Goal: Task Accomplishment & Management: Use online tool/utility

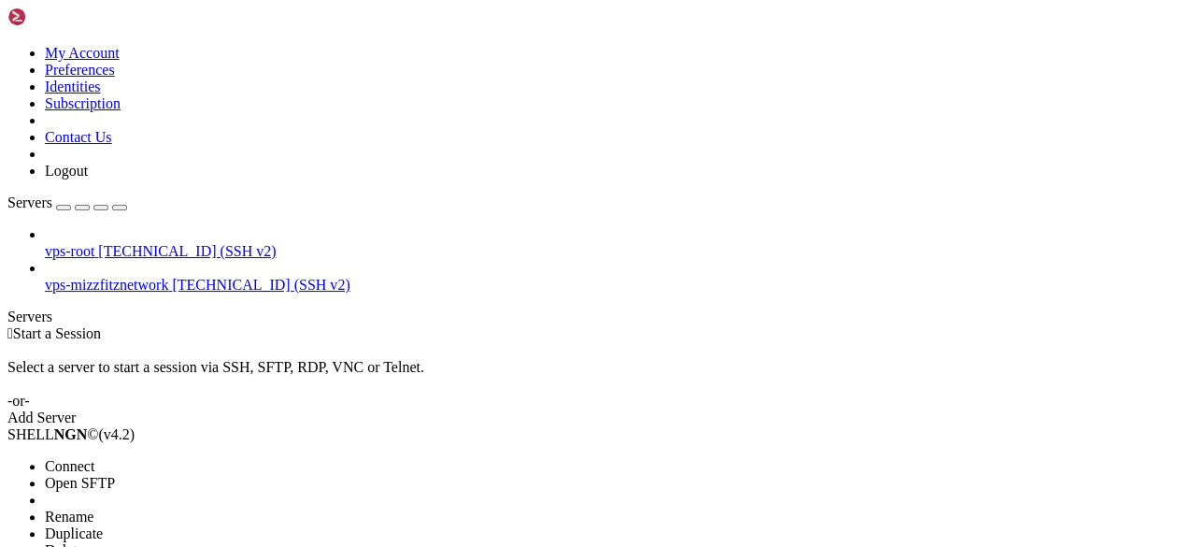
drag, startPoint x: 205, startPoint y: 155, endPoint x: 305, endPoint y: 215, distance: 116.5
click at [205, 475] on li "Open SFTP" at bounding box center [130, 483] width 170 height 17
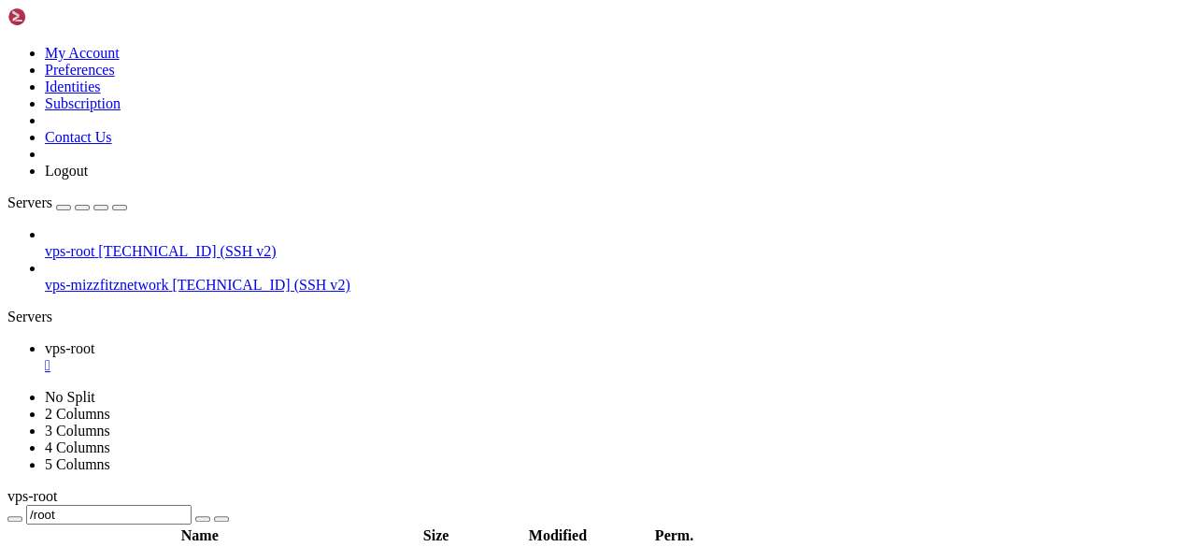
drag, startPoint x: 289, startPoint y: 318, endPoint x: 300, endPoint y: 308, distance: 14.6
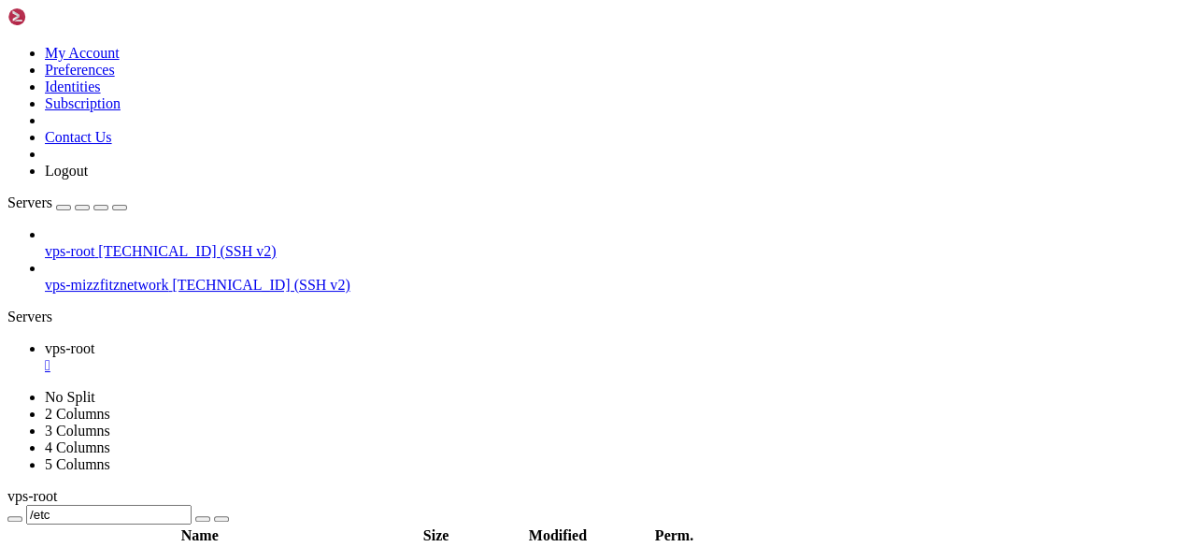
scroll to position [5300, 0]
drag, startPoint x: 423, startPoint y: 516, endPoint x: 551, endPoint y: 509, distance: 128.2
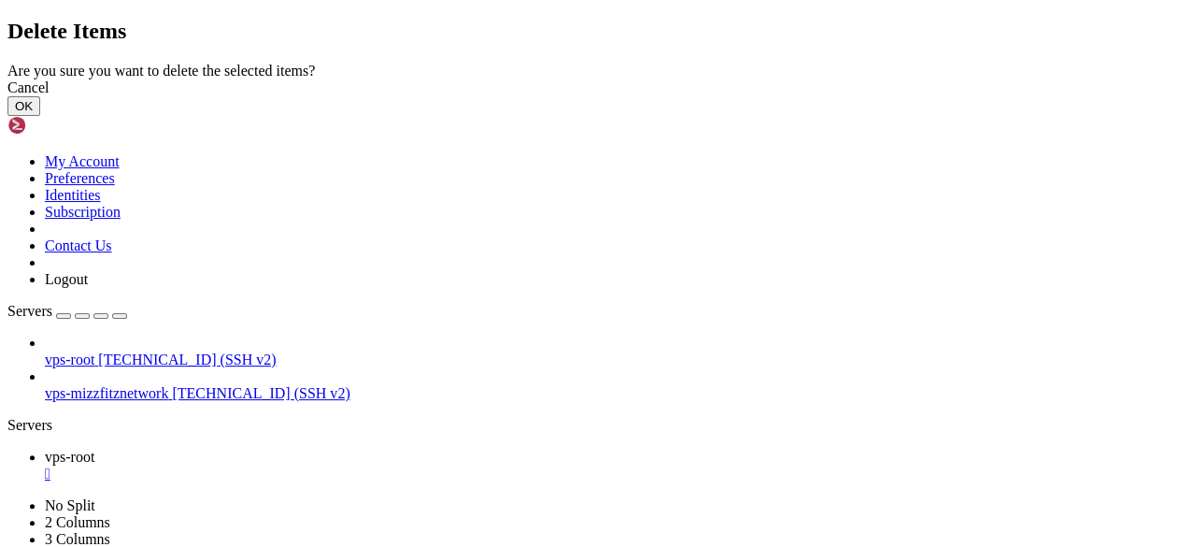
click at [40, 116] on button "OK" at bounding box center [23, 106] width 33 height 20
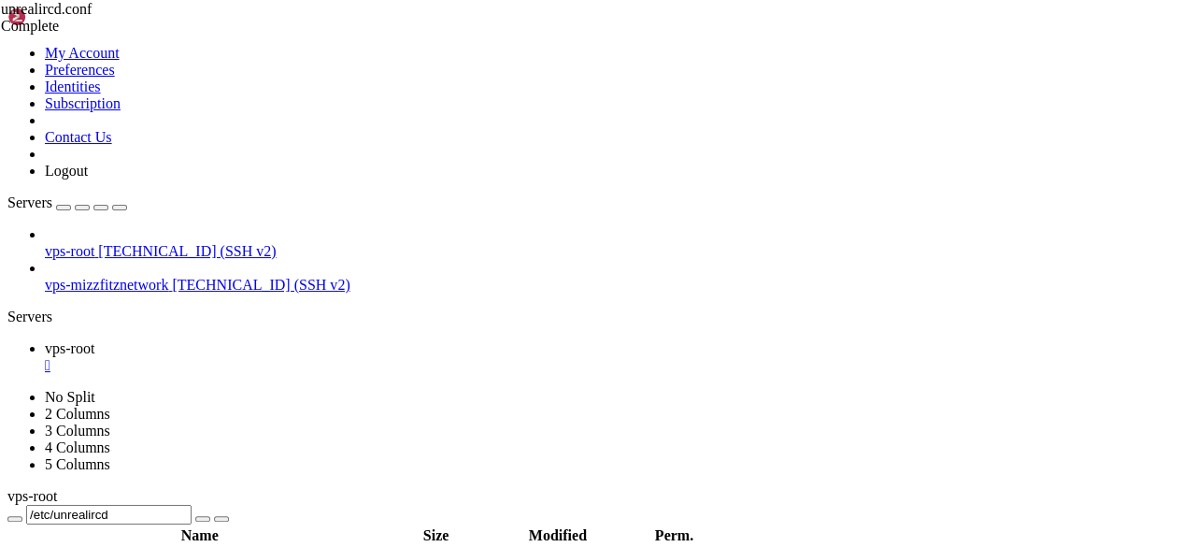
scroll to position [0, 0]
drag, startPoint x: 121, startPoint y: 121, endPoint x: 610, endPoint y: 139, distance: 489.0
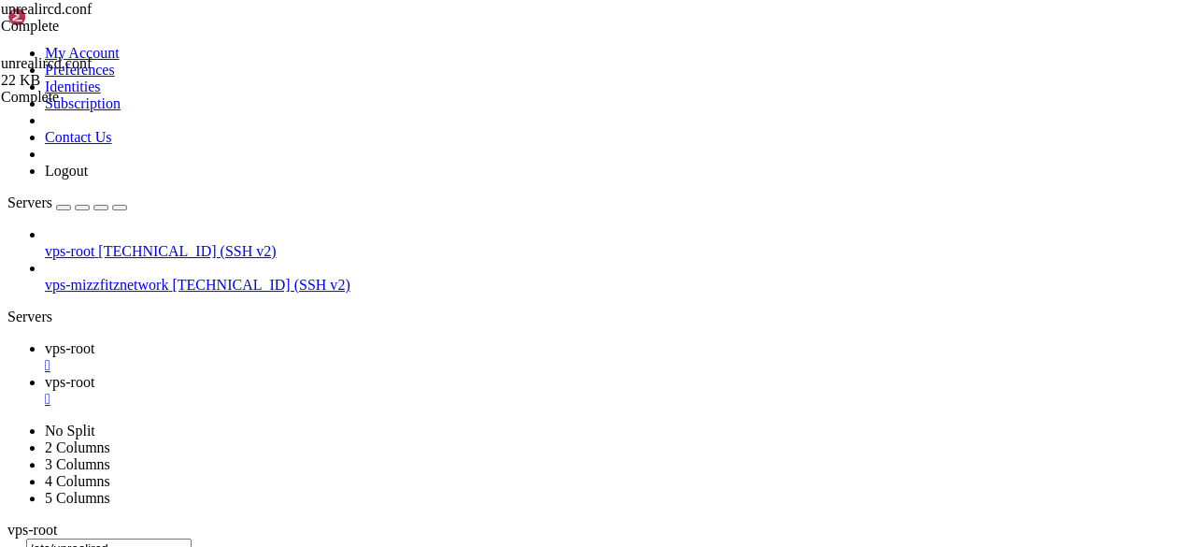
scroll to position [0, 0]
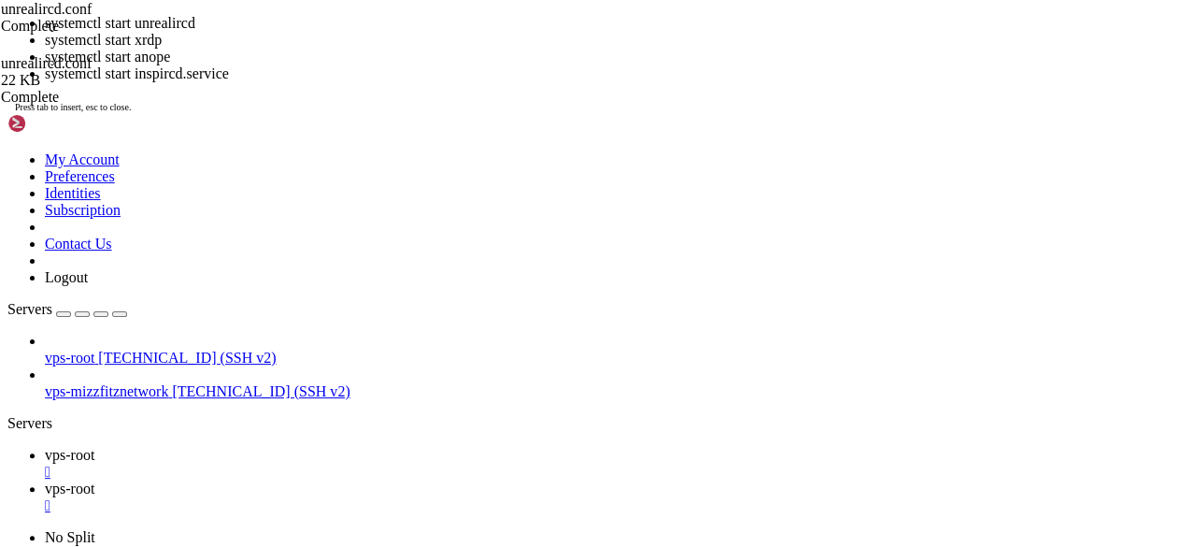
drag, startPoint x: 687, startPoint y: 183, endPoint x: 614, endPoint y: 146, distance: 81.9
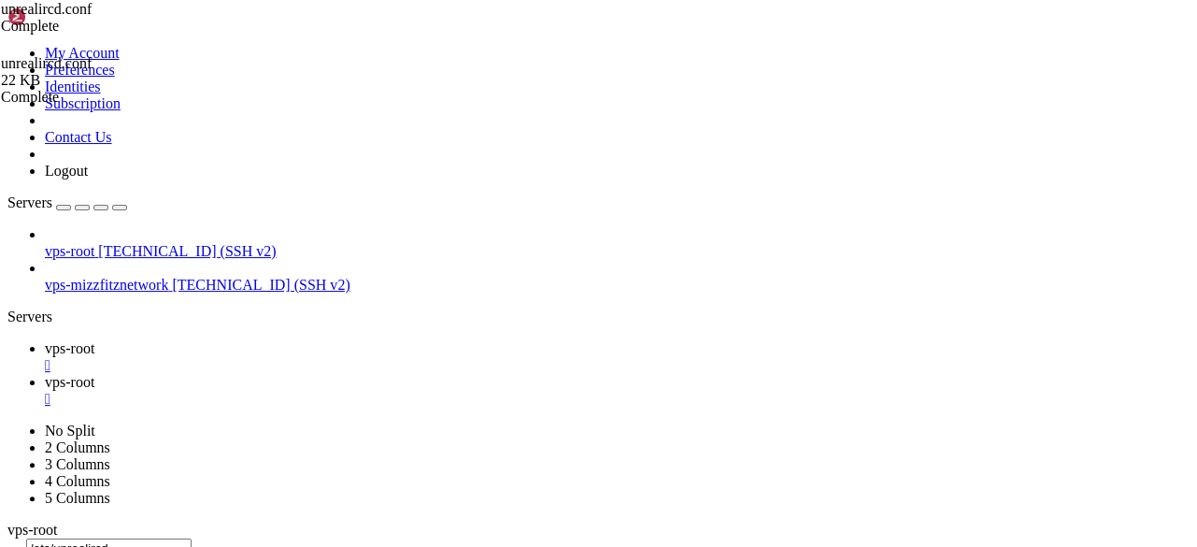
drag, startPoint x: 850, startPoint y: 1612, endPoint x: 846, endPoint y: 1589, distance: 22.7
click at [448, 391] on div "" at bounding box center [617, 399] width 1144 height 17
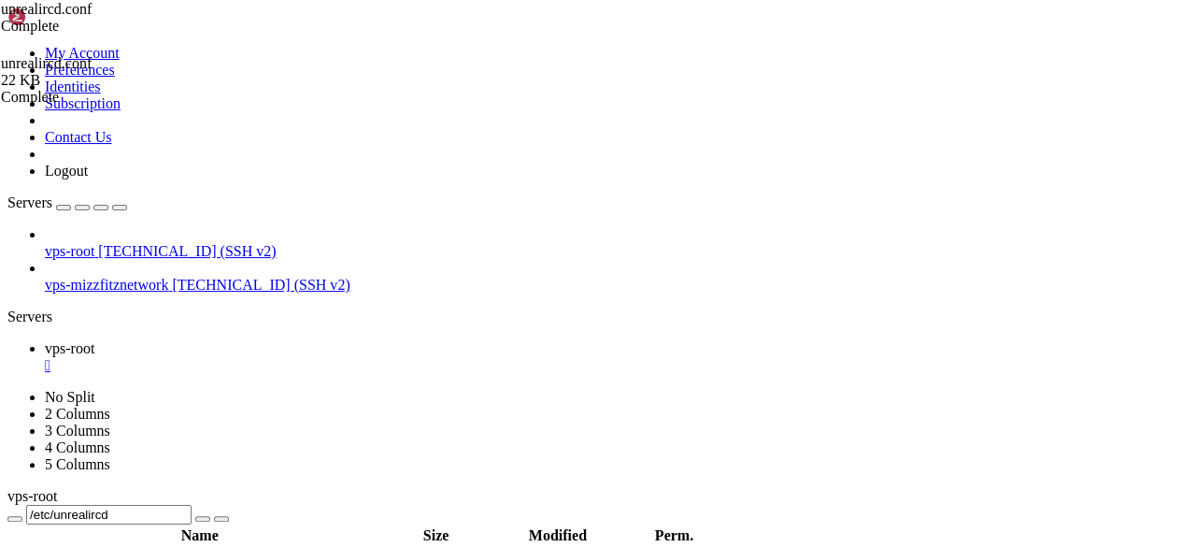
type input "/etc/anope"
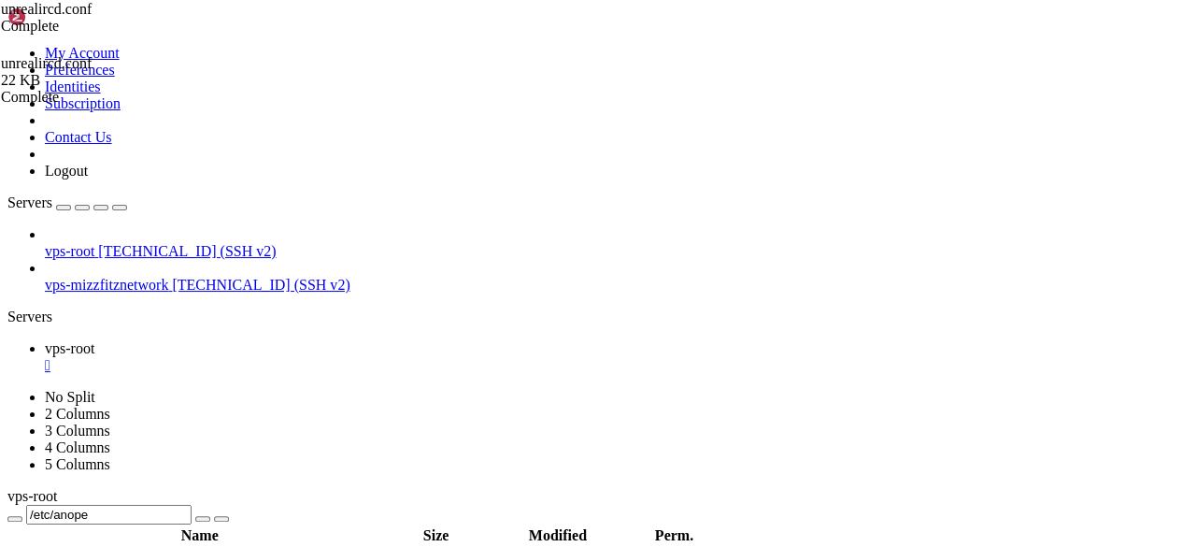
drag, startPoint x: 379, startPoint y: 240, endPoint x: 559, endPoint y: 239, distance: 179.4
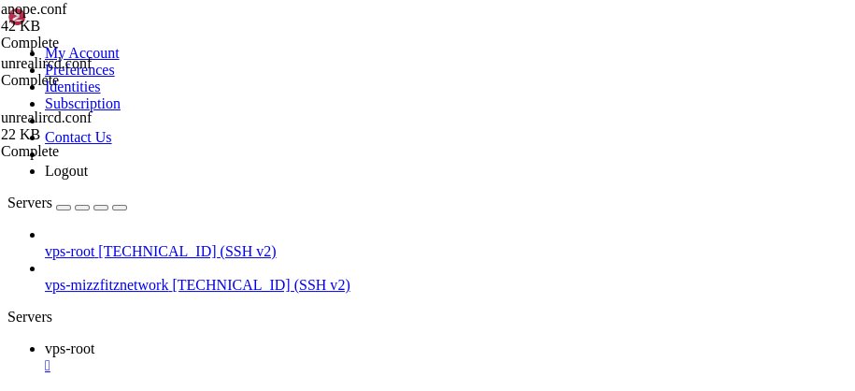
scroll to position [848, 0]
drag, startPoint x: 468, startPoint y: 277, endPoint x: 411, endPoint y: 271, distance: 57.3
drag, startPoint x: 823, startPoint y: 206, endPoint x: 803, endPoint y: 213, distance: 21.6
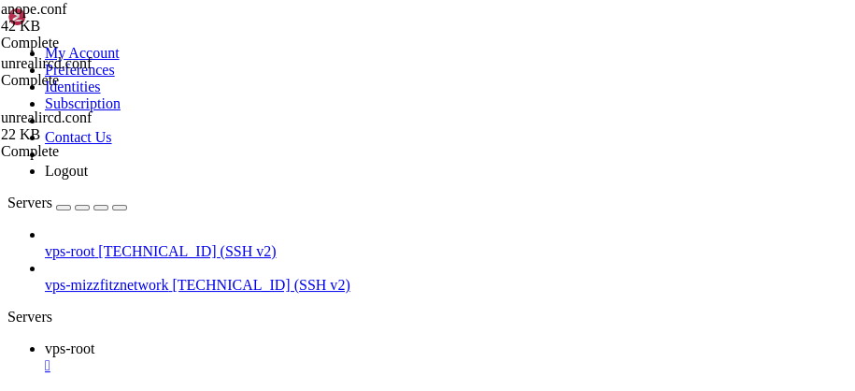
drag, startPoint x: 399, startPoint y: 280, endPoint x: 352, endPoint y: 275, distance: 47.0
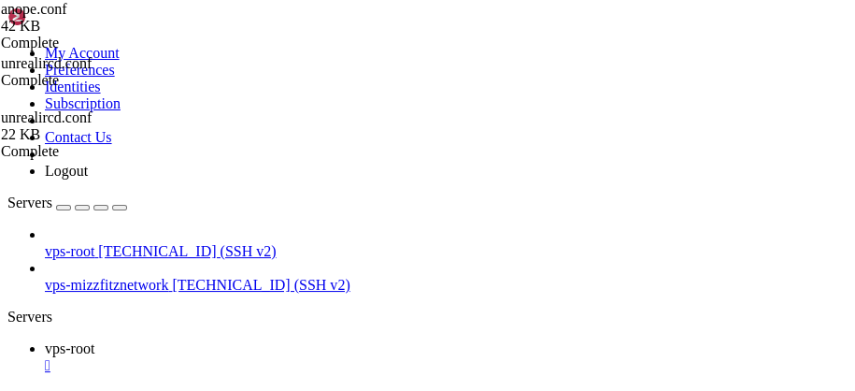
drag, startPoint x: 367, startPoint y: 281, endPoint x: 344, endPoint y: 277, distance: 23.7
drag, startPoint x: 425, startPoint y: 280, endPoint x: 372, endPoint y: 279, distance: 53.3
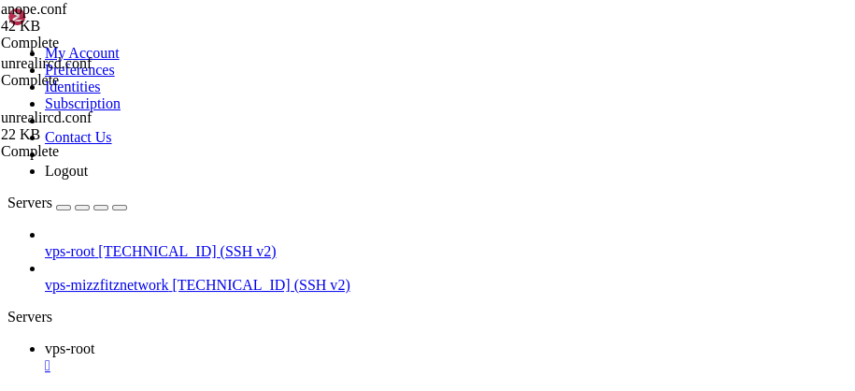
paste textarea "changemeplease"
drag, startPoint x: 459, startPoint y: 290, endPoint x: 405, endPoint y: 285, distance: 53.5
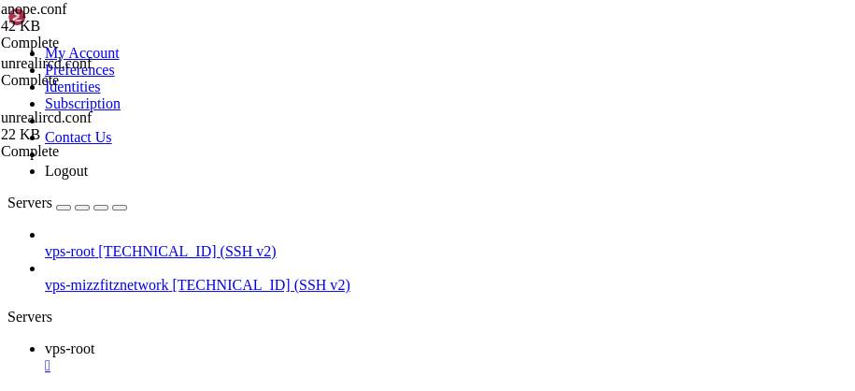
drag, startPoint x: 393, startPoint y: 218, endPoint x: 348, endPoint y: 217, distance: 44.9
drag, startPoint x: 431, startPoint y: 263, endPoint x: 387, endPoint y: 260, distance: 44.0
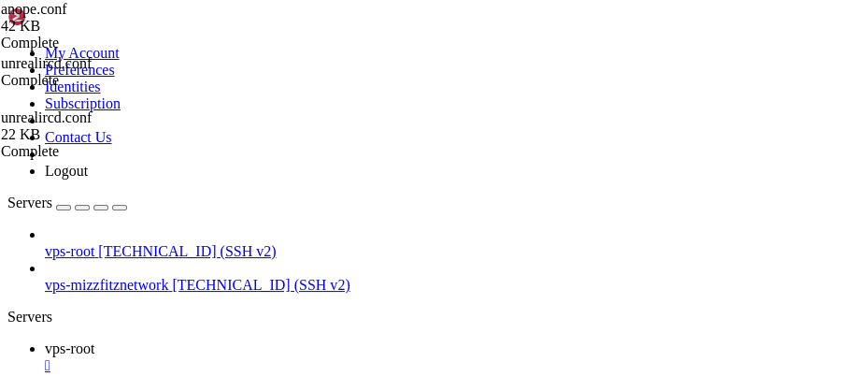
paste textarea "MizzFitzFitzNetwork"
drag, startPoint x: 300, startPoint y: 289, endPoint x: 331, endPoint y: 286, distance: 31.0
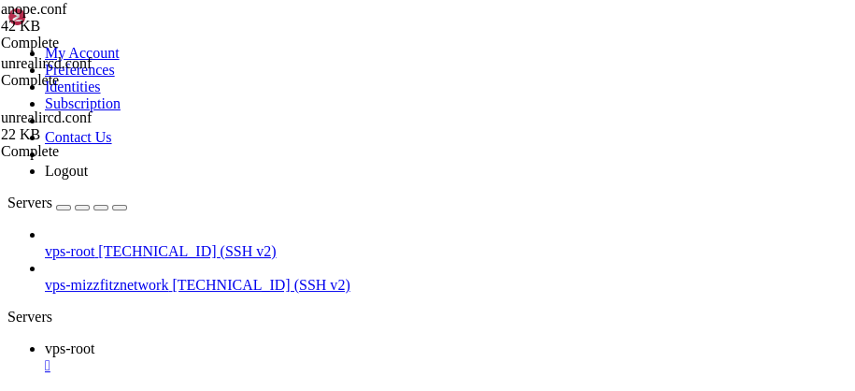
type textarea "nicklen = 31"
type textarea "userlen = 10"
type textarea "#hostlen = 64"
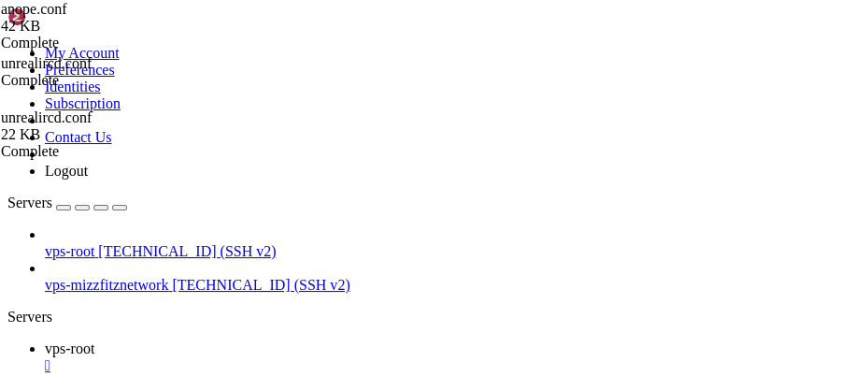
type textarea "hostlen = 64"
type textarea "#chanlen = 32"
type textarea "/* The maximum number of list modes settable on a channel (such as b, e, I)."
type textarea "chanlen = 32"
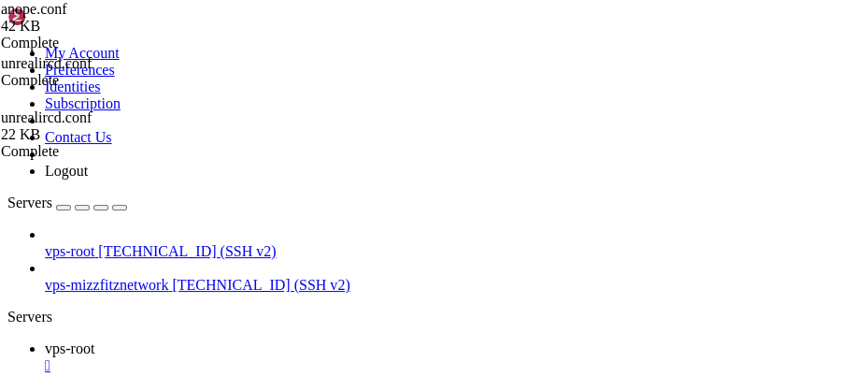
type textarea "#modelistsize = 100"
type textarea "modelistsize = 100"
type textarea "#nick_chars = """
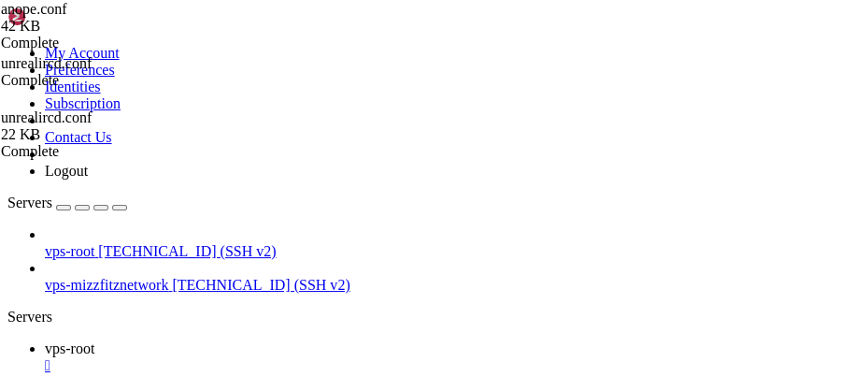
scroll to position [3577, 0]
type textarea "/*"
type textarea "#nick_chars = """
type textarea "vhost_chars = "abcdefghijklmnopqrstuvwxyzABCDEFGHIJKLMNOPQRSTUVWXYZ0123456789.-""
type textarea "allow_undotted_vhosts = false"
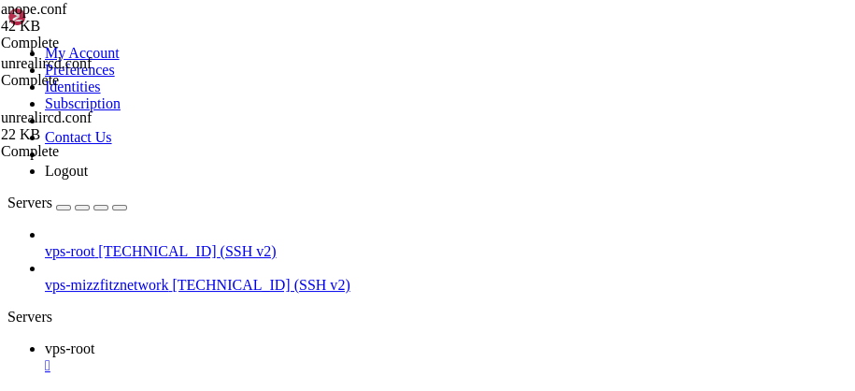
type textarea "}"
type textarea "#group = "anope""
type textarea "/*"
type textarea "group = "anope""
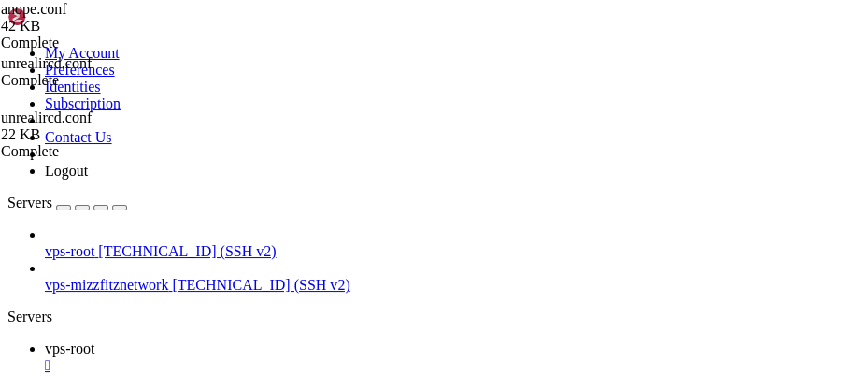
type textarea "casemap = "ascii""
type textarea "badpasslimit = 5"
type textarea "badpasstimeout = 1h"
type textarea "updatetimeout = 5m"
type textarea "expiretimeout = 30m"
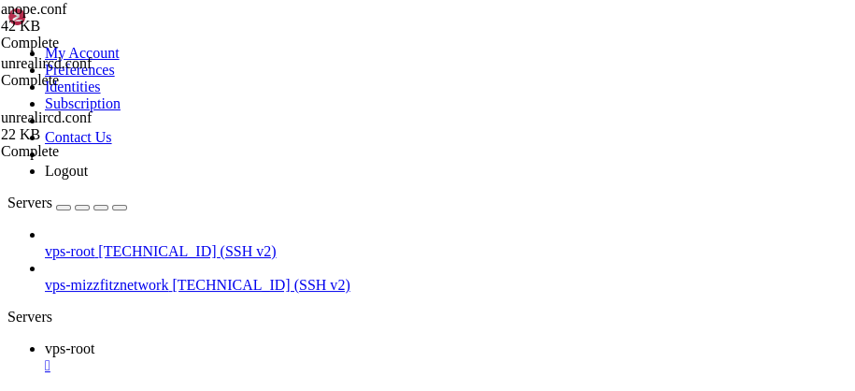
type textarea "readtimeout = 5s"
type textarea "warningtimeout = 4h"
type textarea "timeoutcheck = 3s"
type textarea "#useprivmsg = yes"
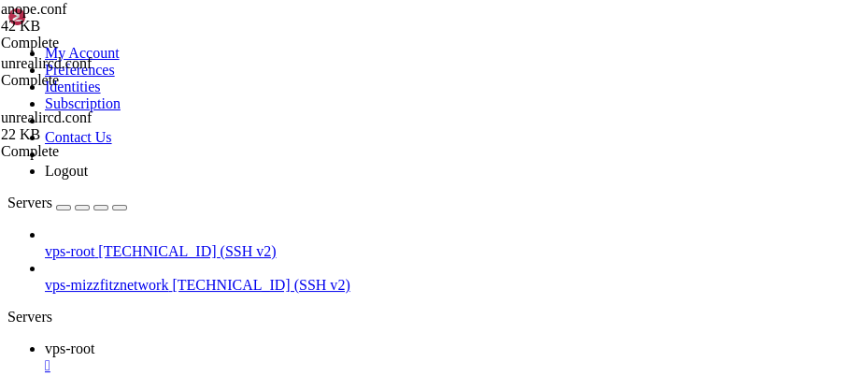
type textarea "#usestrictprivmsg = yes"
type textarea "#hidestatso = yes"
type textarea "/*"
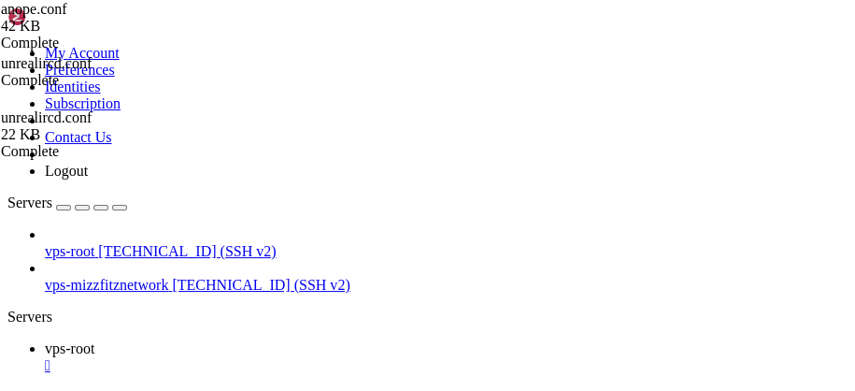
type textarea "hidestatso = yes"
type textarea "#ulineservers = "[DOMAIN_NAME]""
type textarea "retrywait = 60s"
type textarea "hideprivilegedcommands = yes"
type textarea "hideregisteredcommands = yes"
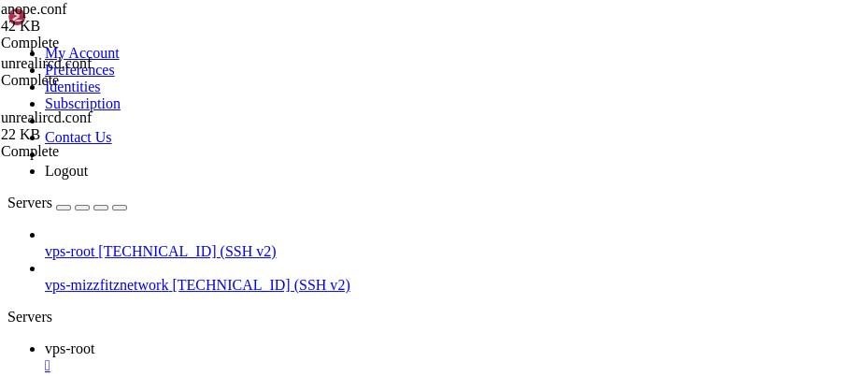
type textarea "didyoumeandifference = 4"
type textarea "#regexengine = "regex/stdlib""
type textarea "languages = "ca_ES.UTF-8 de_DE.UTF-8 el_GR.UTF-8 es_ES.UTF-8 fr_FR.UTF-8 hu_HU.…"
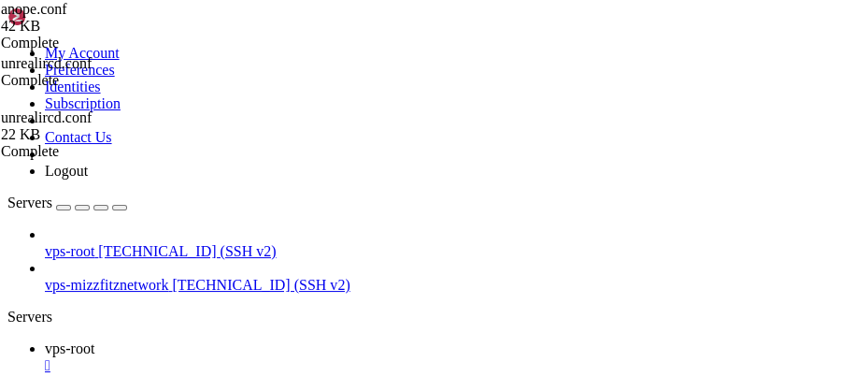
type textarea "}"
type textarea "/*"
type textarea "}"
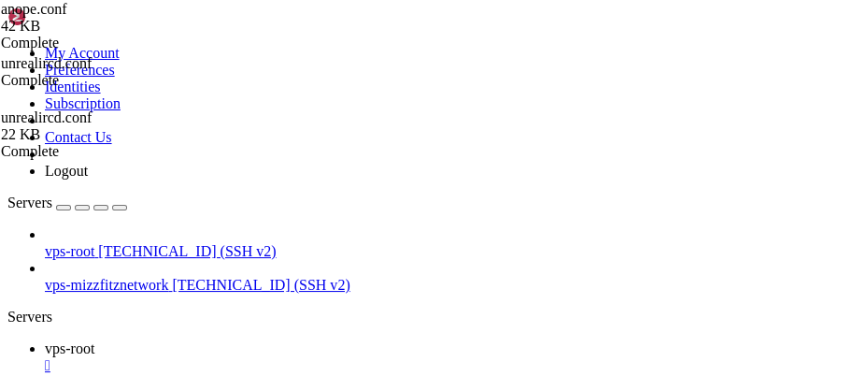
type textarea "}"
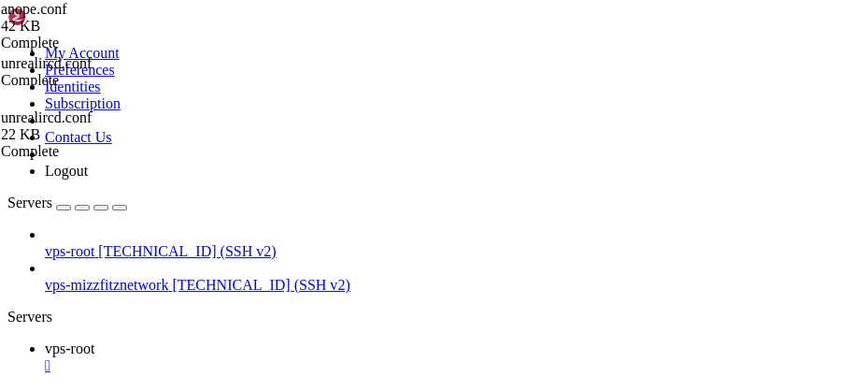
type textarea "#name = "nick1""
drag, startPoint x: 292, startPoint y: 220, endPoint x: 376, endPoint y: 341, distance: 147.2
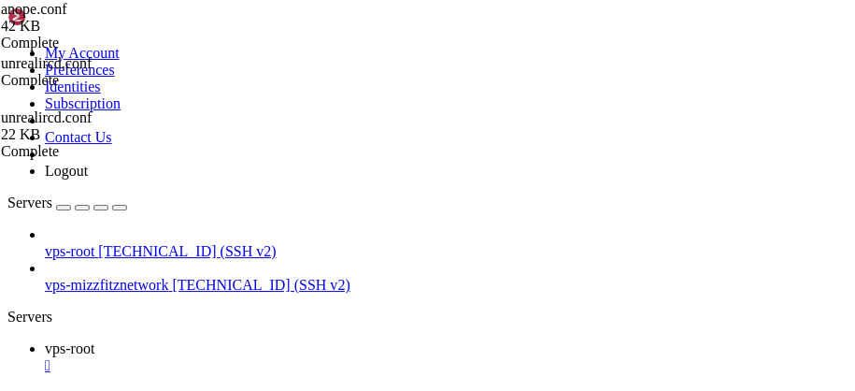
drag, startPoint x: 303, startPoint y: 229, endPoint x: 412, endPoint y: 324, distance: 145.0
type textarea "name = "nick3" type = "Helper""
type textarea "}"
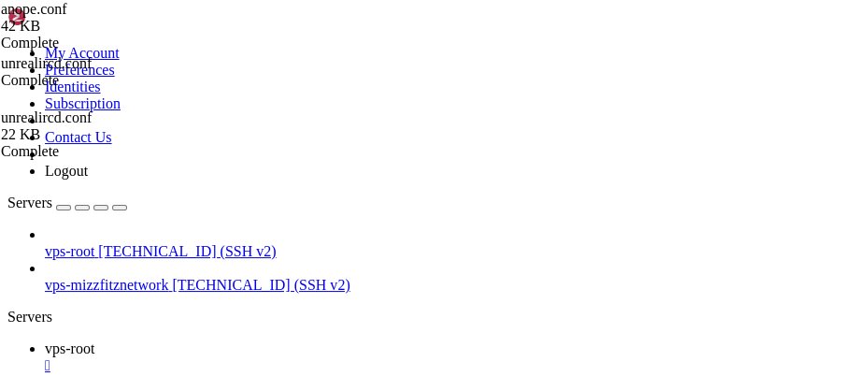
scroll to position [10666, 0]
drag, startPoint x: 481, startPoint y: 228, endPoint x: 419, endPoint y: 227, distance: 62.6
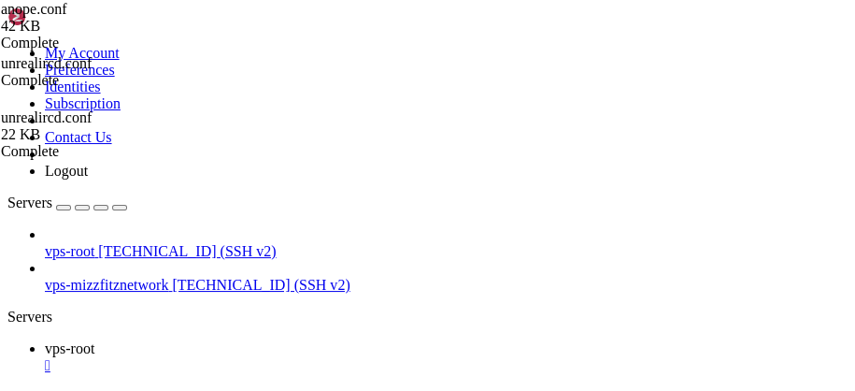
scroll to position [15235, 0]
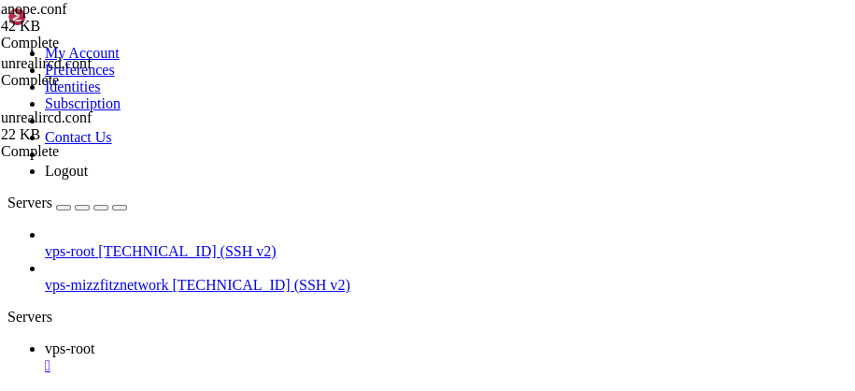
type textarea "include"
drag, startPoint x: 525, startPoint y: 196, endPoint x: 563, endPoint y: 183, distance: 40.5
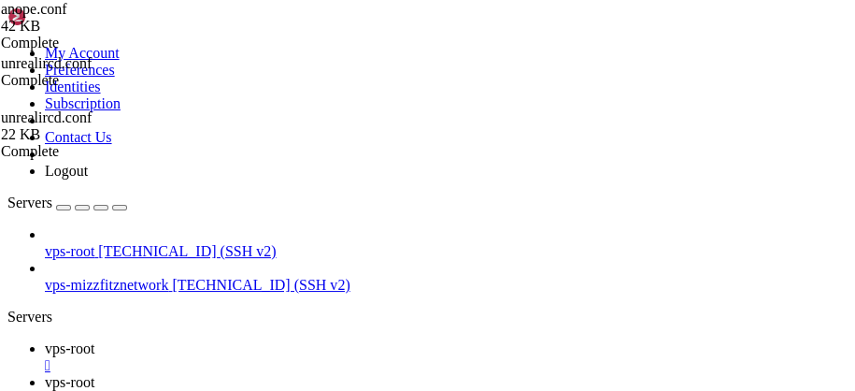
scroll to position [0, 0]
drag, startPoint x: 149, startPoint y: 1326, endPoint x: 86, endPoint y: 1322, distance: 63.6
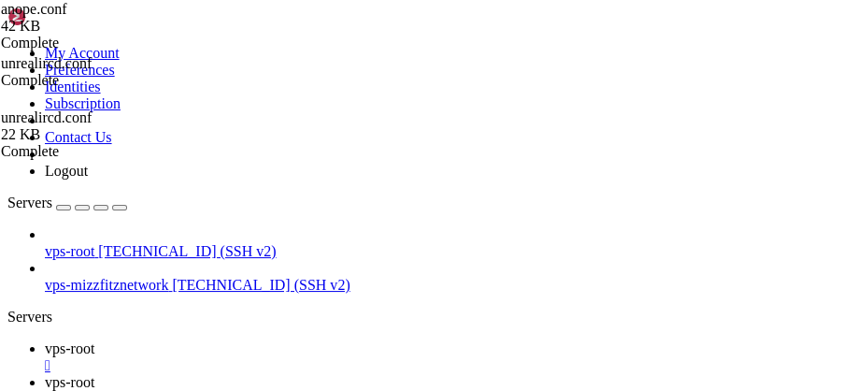
drag, startPoint x: 98, startPoint y: 1323, endPoint x: 339, endPoint y: 1343, distance: 241.8
click at [94, 340] on span "vps-root" at bounding box center [70, 348] width 50 height 16
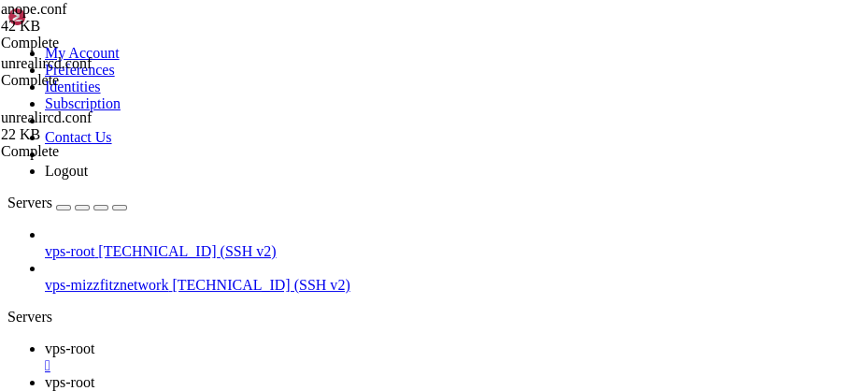
type input "/etc"
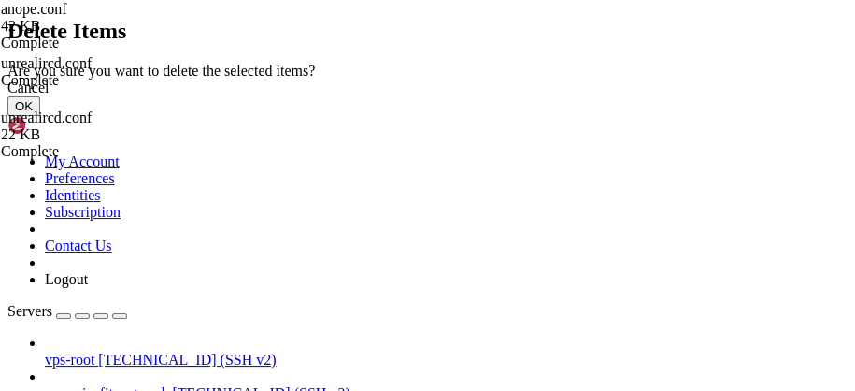
click at [40, 116] on button "OK" at bounding box center [23, 106] width 33 height 20
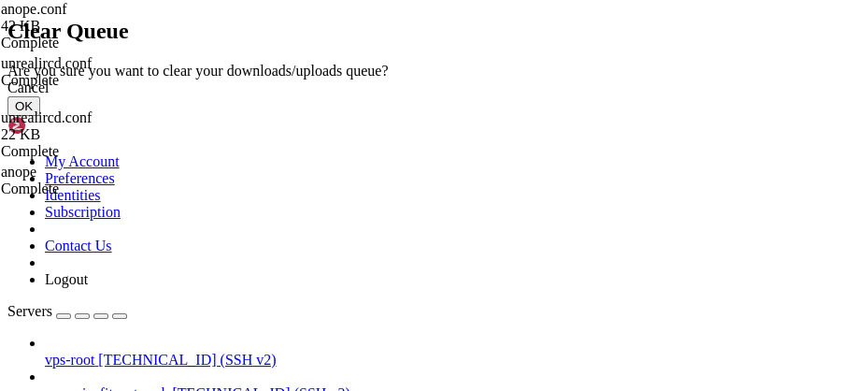
click at [40, 116] on button "OK" at bounding box center [23, 106] width 33 height 20
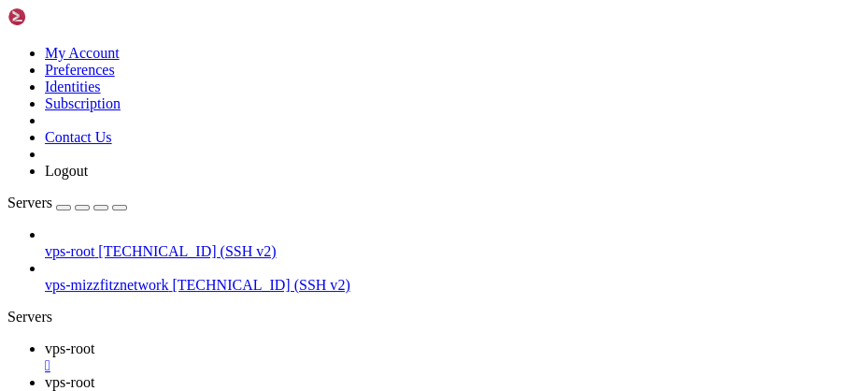
drag, startPoint x: 277, startPoint y: 23, endPoint x: 320, endPoint y: 3, distance: 46.8
click at [94, 340] on span "vps-root" at bounding box center [70, 348] width 50 height 16
click at [332, 357] on div "" at bounding box center [446, 365] width 803 height 17
click at [333, 357] on div "" at bounding box center [446, 365] width 803 height 17
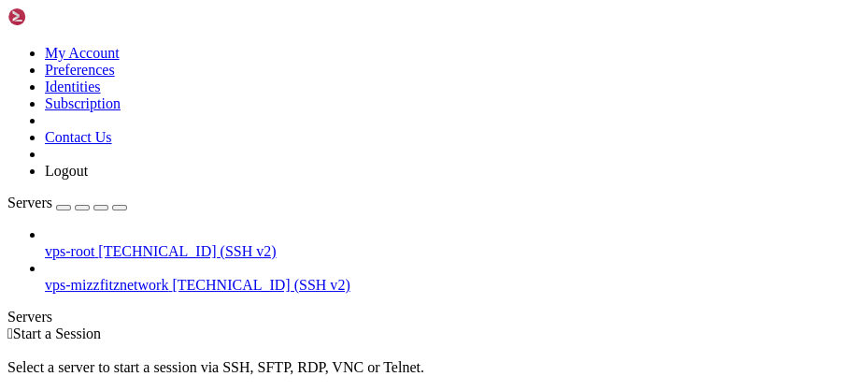
drag, startPoint x: 136, startPoint y: 158, endPoint x: 174, endPoint y: 158, distance: 37.4
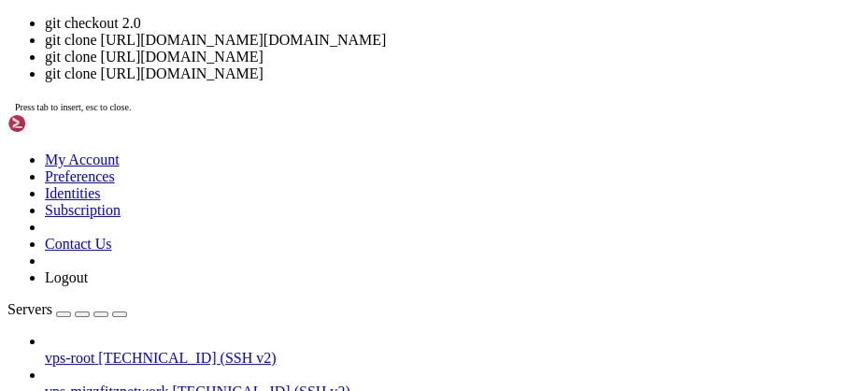
drag, startPoint x: 316, startPoint y: 165, endPoint x: 331, endPoint y: 162, distance: 15.4
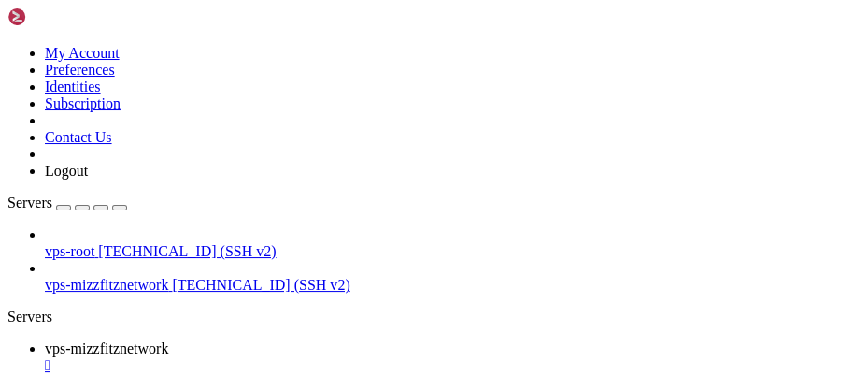
drag, startPoint x: 423, startPoint y: 885, endPoint x: 333, endPoint y: 837, distance: 102.4
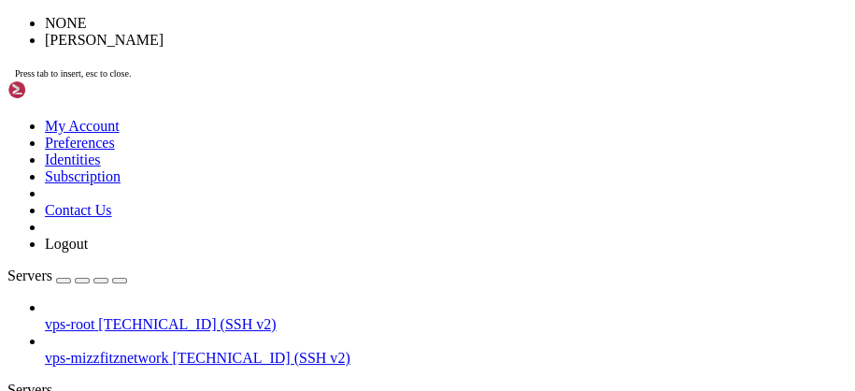
drag, startPoint x: 338, startPoint y: 270, endPoint x: 346, endPoint y: 263, distance: 10.6
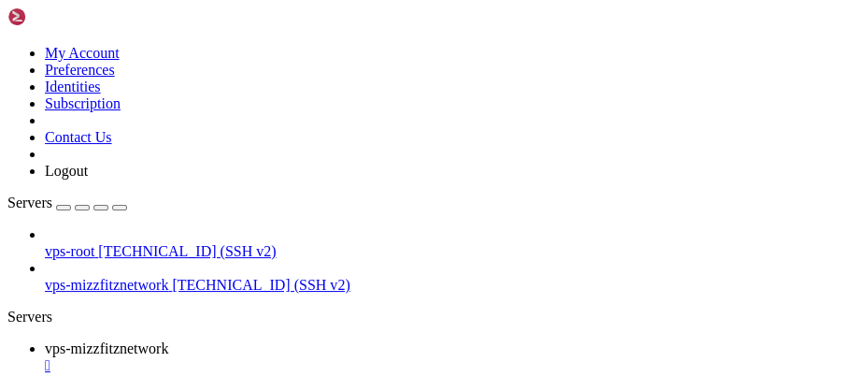
scroll to position [1479, 0]
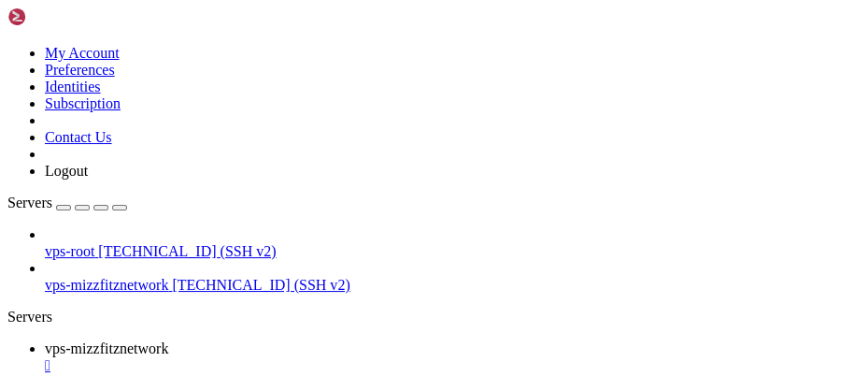
scroll to position [4911, 0]
drag, startPoint x: 516, startPoint y: 829, endPoint x: 514, endPoint y: 812, distance: 16.9
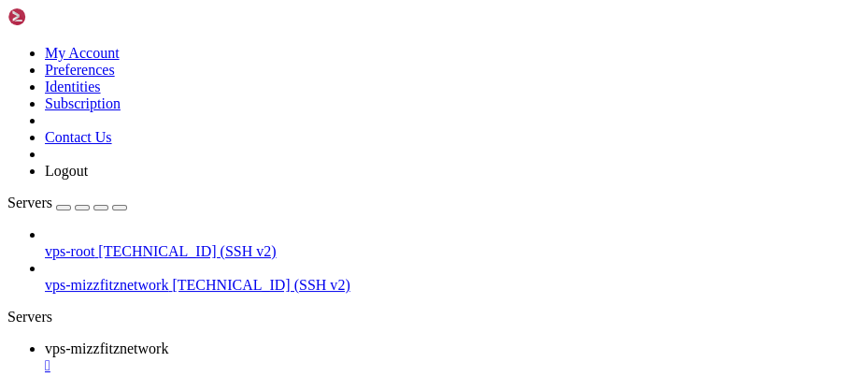
scroll to position [20719, 0]
